Goal: Navigation & Orientation: Go to known website

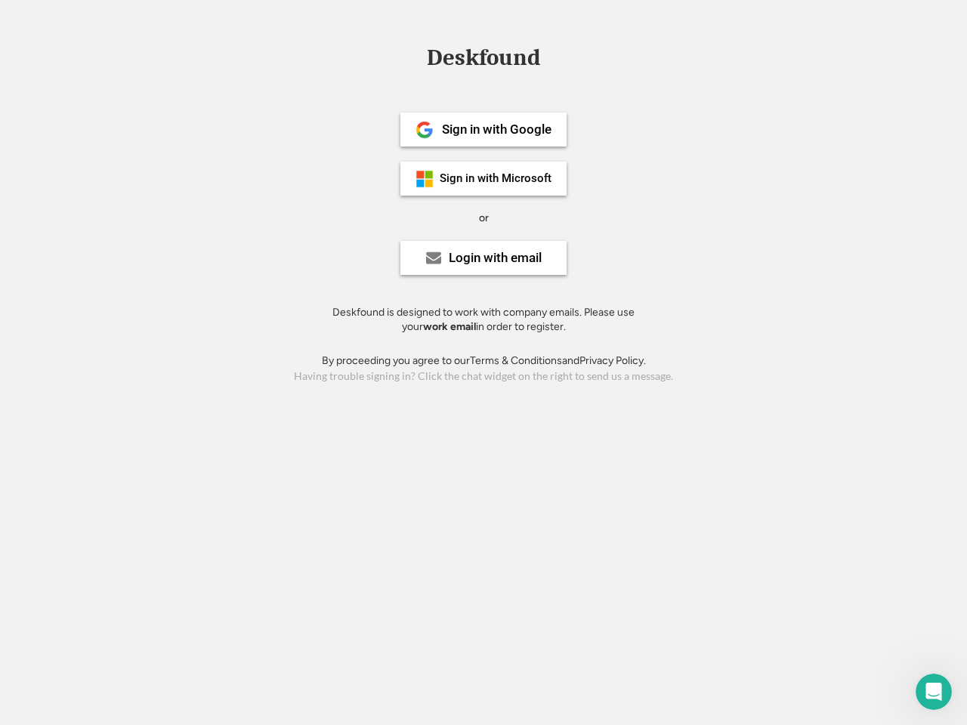
click at [483, 216] on div "or" at bounding box center [484, 218] width 10 height 15
click at [483, 60] on div "Deskfound" at bounding box center [483, 57] width 128 height 23
click at [413, 57] on div "Deskfound" at bounding box center [483, 60] width 967 height 29
click at [483, 60] on div "Deskfound" at bounding box center [483, 57] width 128 height 23
click at [483, 218] on div "or" at bounding box center [484, 218] width 10 height 15
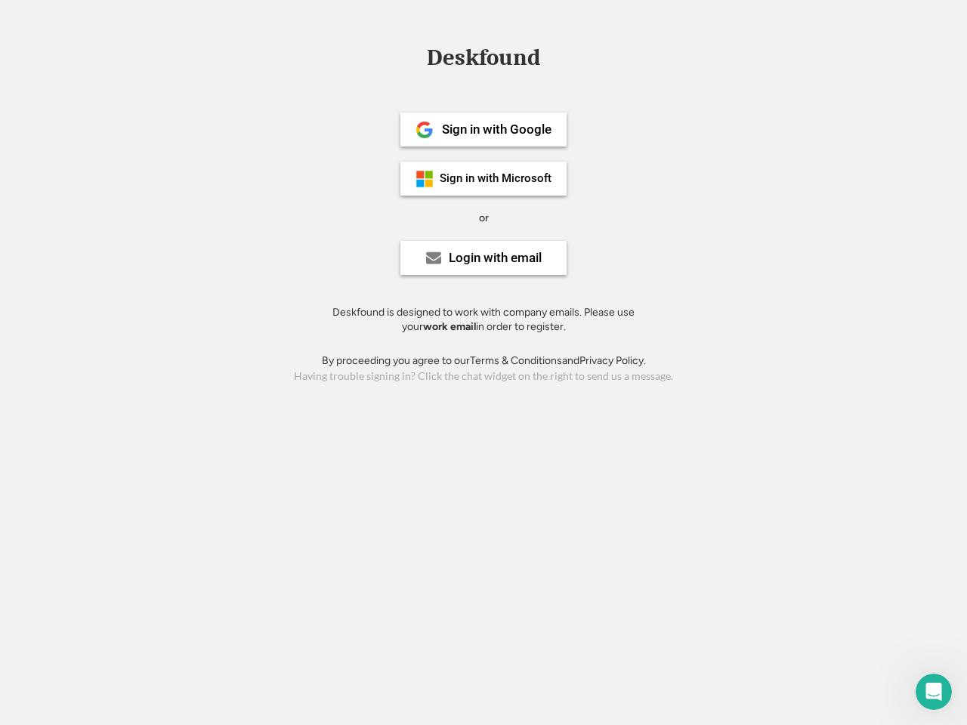
click at [483, 129] on div "Sign in with Google" at bounding box center [497, 129] width 110 height 13
click at [496, 129] on div "Sign in with Google" at bounding box center [497, 129] width 110 height 13
click at [424, 130] on img at bounding box center [424, 130] width 18 height 18
click at [483, 178] on div "Sign in with Microsoft" at bounding box center [496, 178] width 112 height 11
click at [496, 178] on div "Sign in with Microsoft" at bounding box center [496, 178] width 112 height 11
